Goal: Task Accomplishment & Management: Use online tool/utility

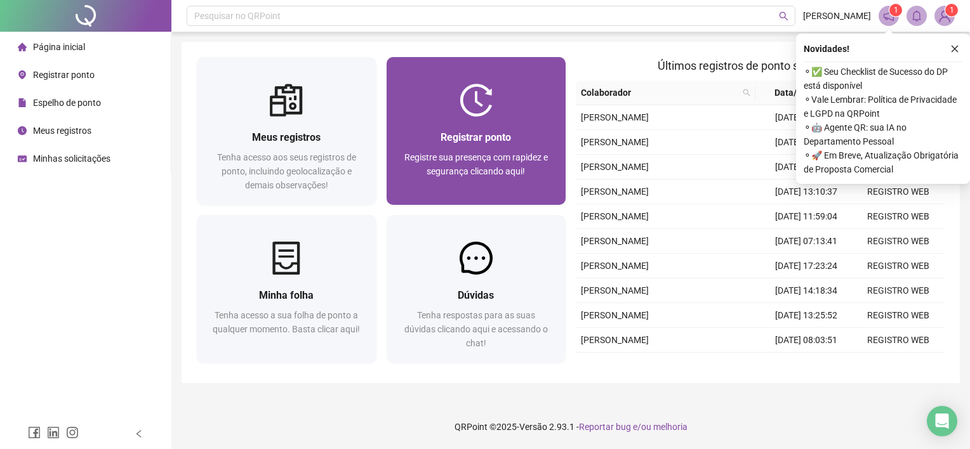
click at [487, 121] on div "Registrar ponto Registre sua presença com rapidez e segurança clicando aqui!" at bounding box center [476, 161] width 180 height 88
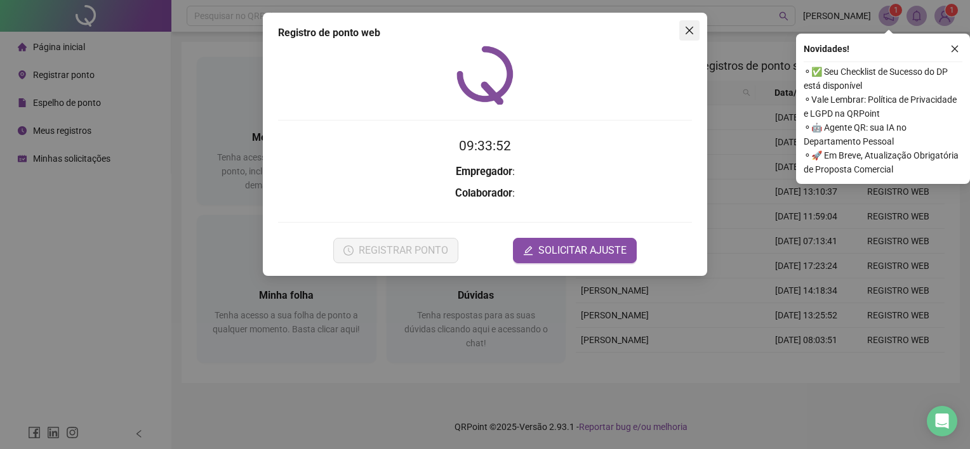
click at [691, 27] on icon "close" at bounding box center [689, 30] width 10 height 10
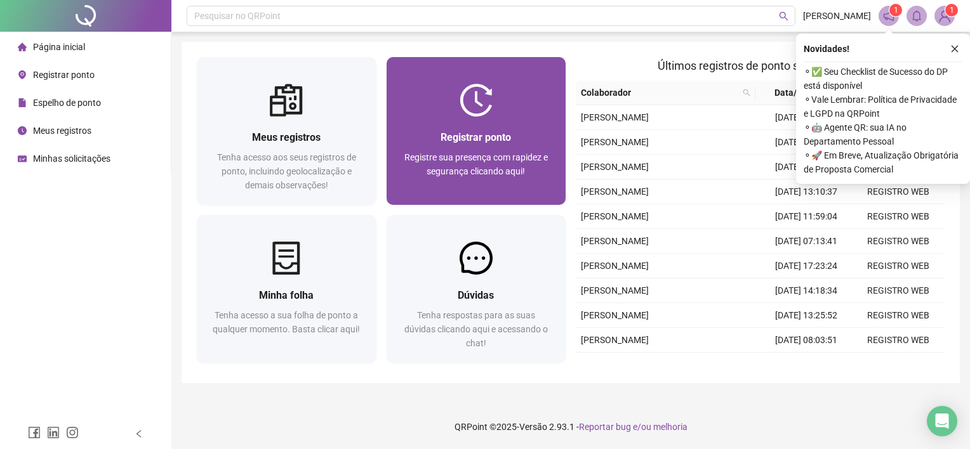
click at [484, 144] on div "Registrar ponto" at bounding box center [476, 137] width 149 height 16
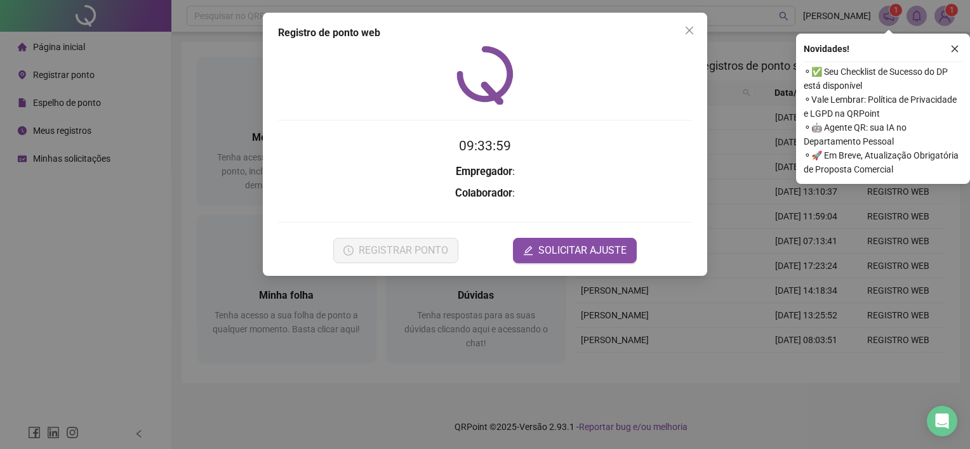
drag, startPoint x: 692, startPoint y: 34, endPoint x: 751, endPoint y: 3, distance: 67.0
click at [693, 35] on icon "close" at bounding box center [689, 30] width 10 height 10
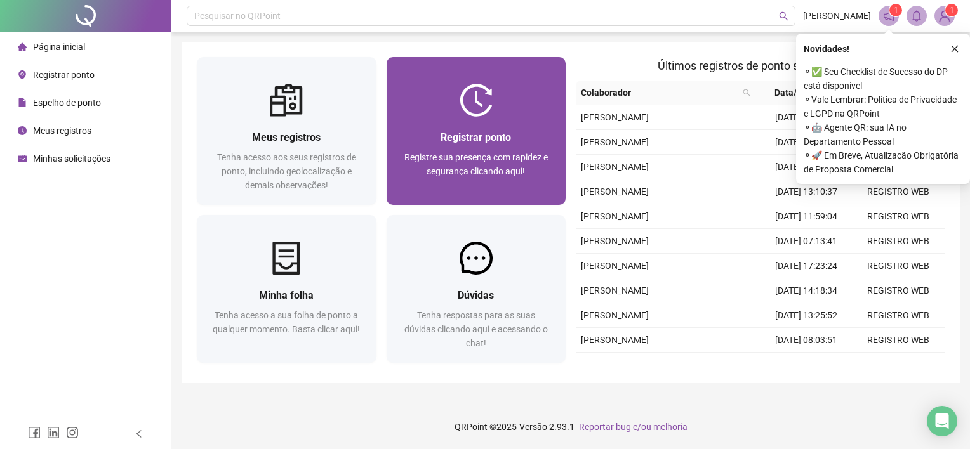
click at [490, 143] on span "Registrar ponto" at bounding box center [475, 137] width 70 height 12
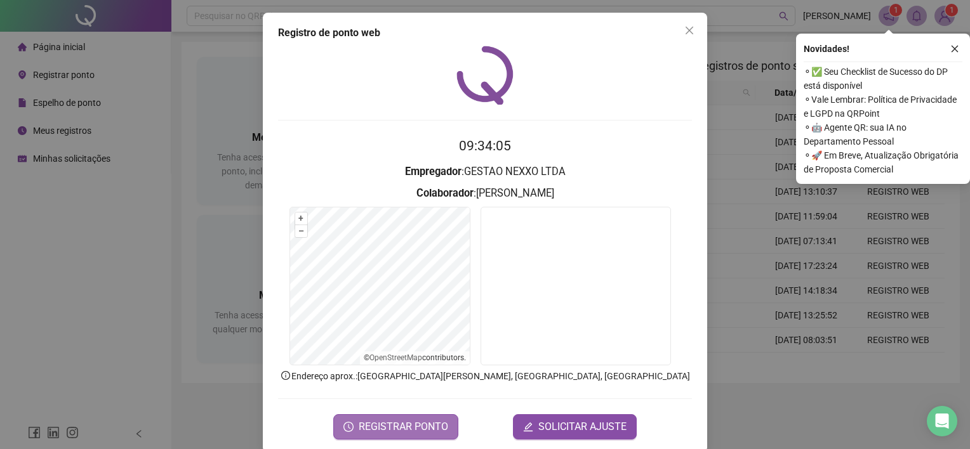
click at [406, 424] on span "REGISTRAR PONTO" at bounding box center [403, 426] width 89 height 15
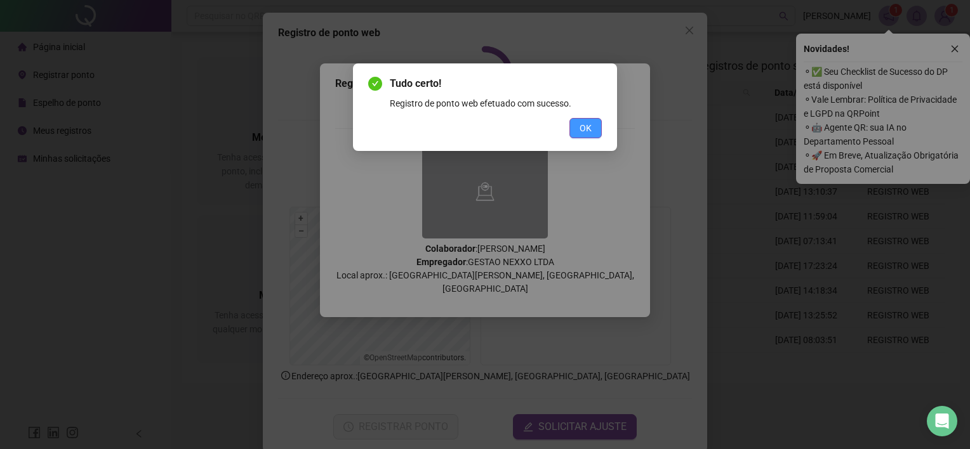
click at [581, 129] on span "OK" at bounding box center [585, 128] width 12 height 14
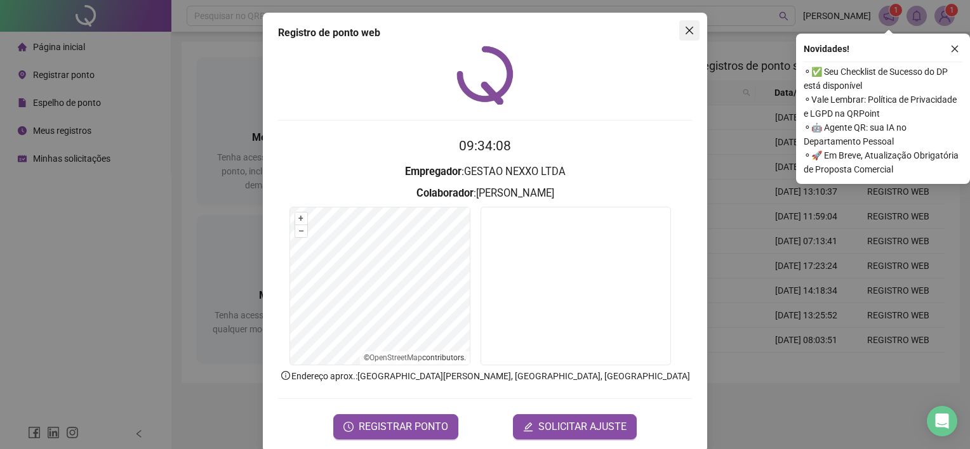
drag, startPoint x: 687, startPoint y: 30, endPoint x: 616, endPoint y: 22, distance: 71.6
click at [685, 30] on icon "close" at bounding box center [689, 30] width 10 height 10
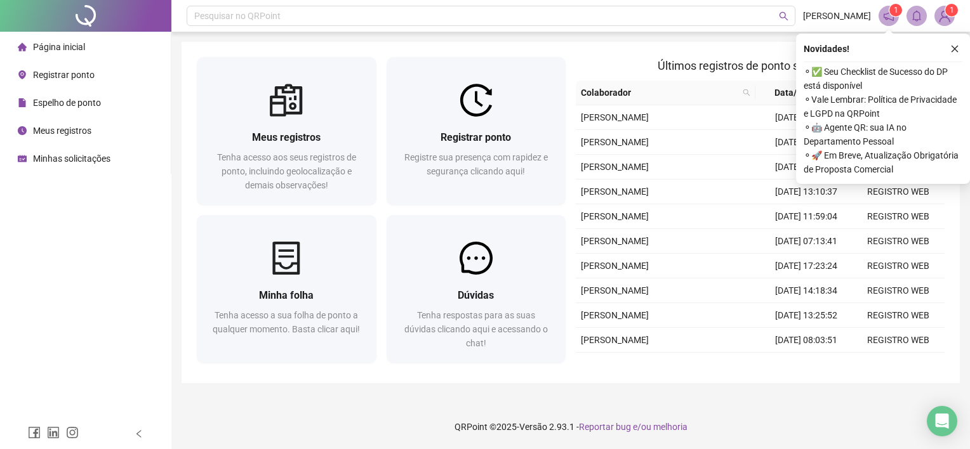
click at [78, 132] on span "Meus registros" at bounding box center [62, 131] width 58 height 10
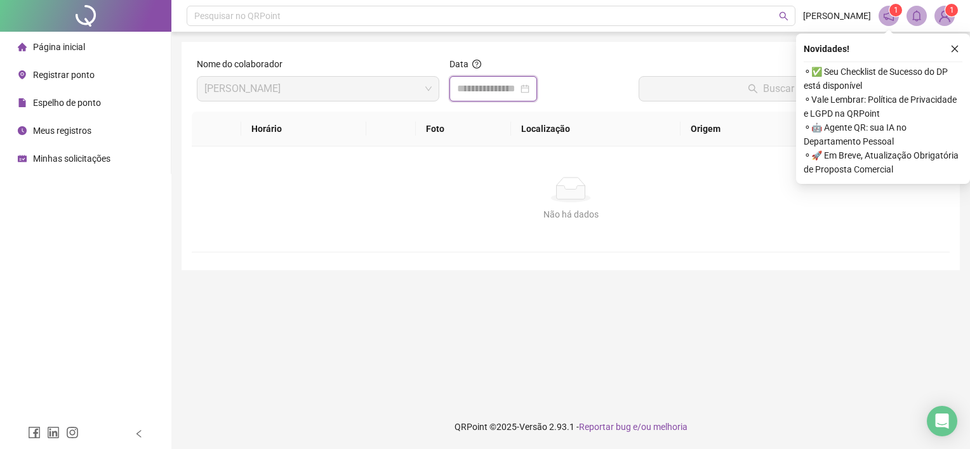
click at [516, 88] on input at bounding box center [487, 88] width 61 height 15
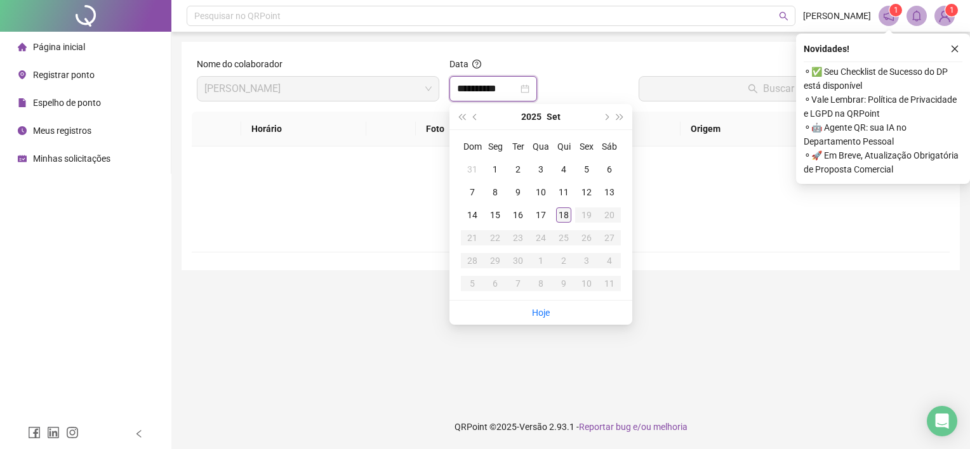
type input "**********"
click at [568, 212] on div "18" at bounding box center [563, 215] width 15 height 15
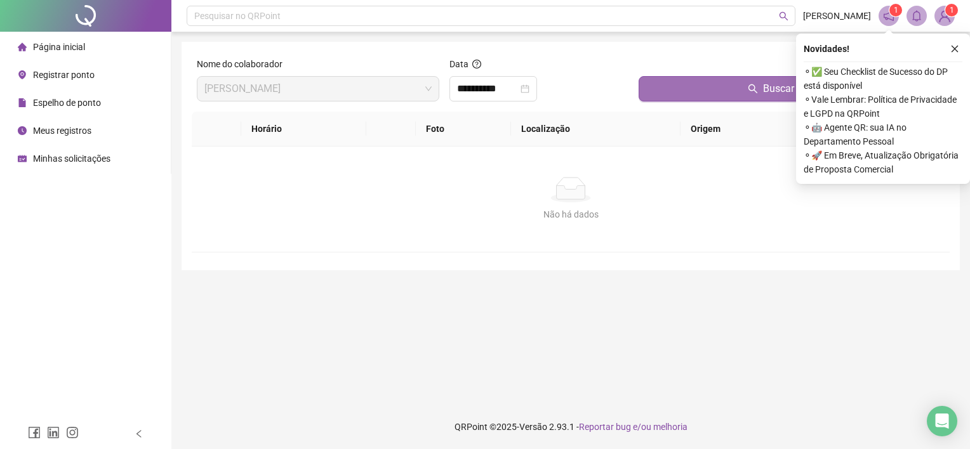
click at [746, 81] on button "Buscar registros" at bounding box center [791, 88] width 306 height 25
